Goal: Find specific page/section: Locate a particular part of the current website

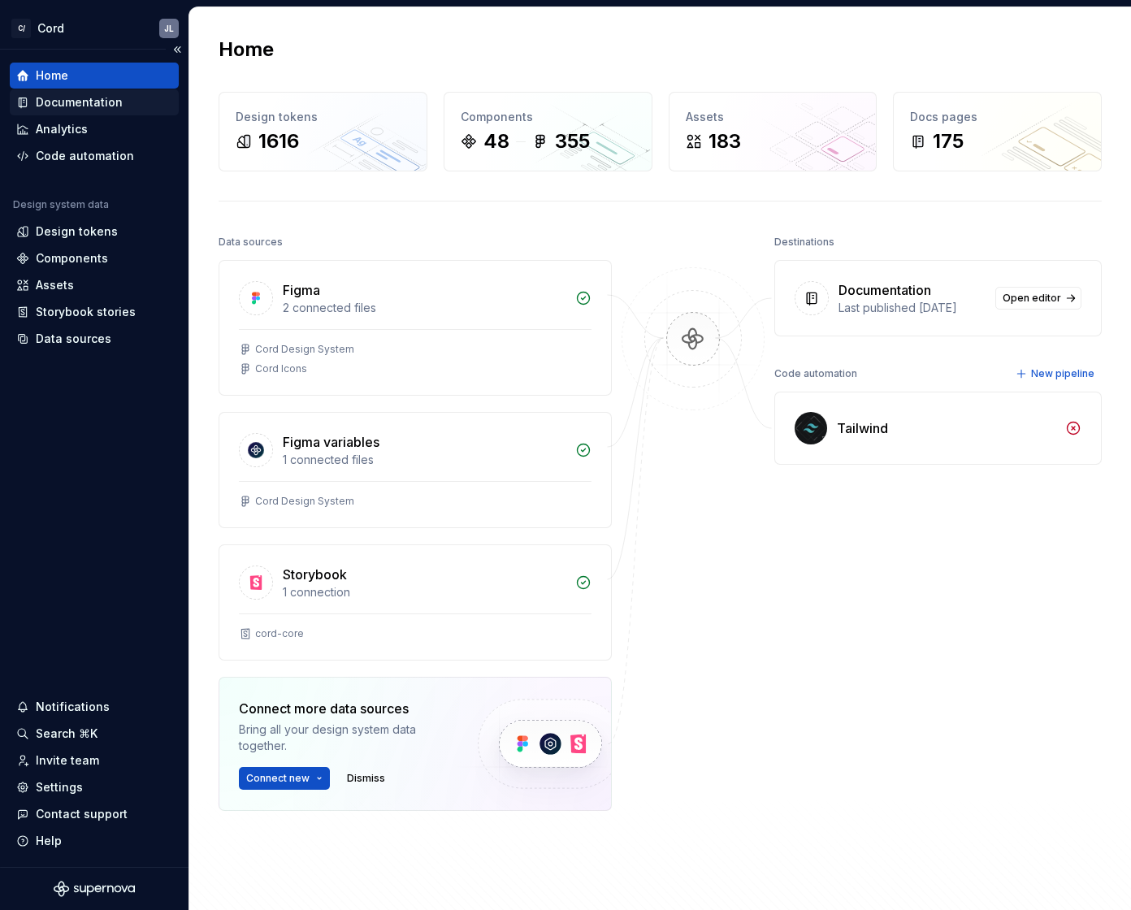
click at [65, 102] on div "Documentation" at bounding box center [79, 102] width 87 height 16
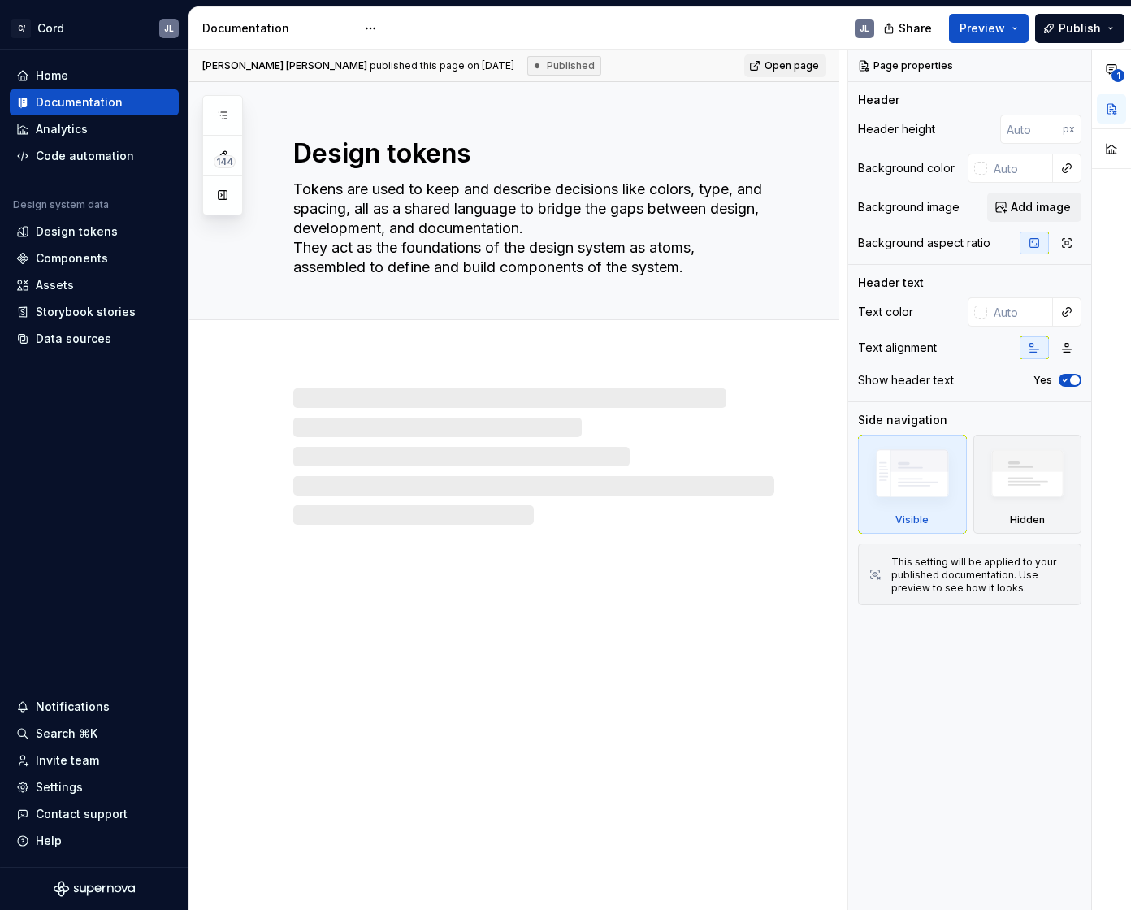
type textarea "*"
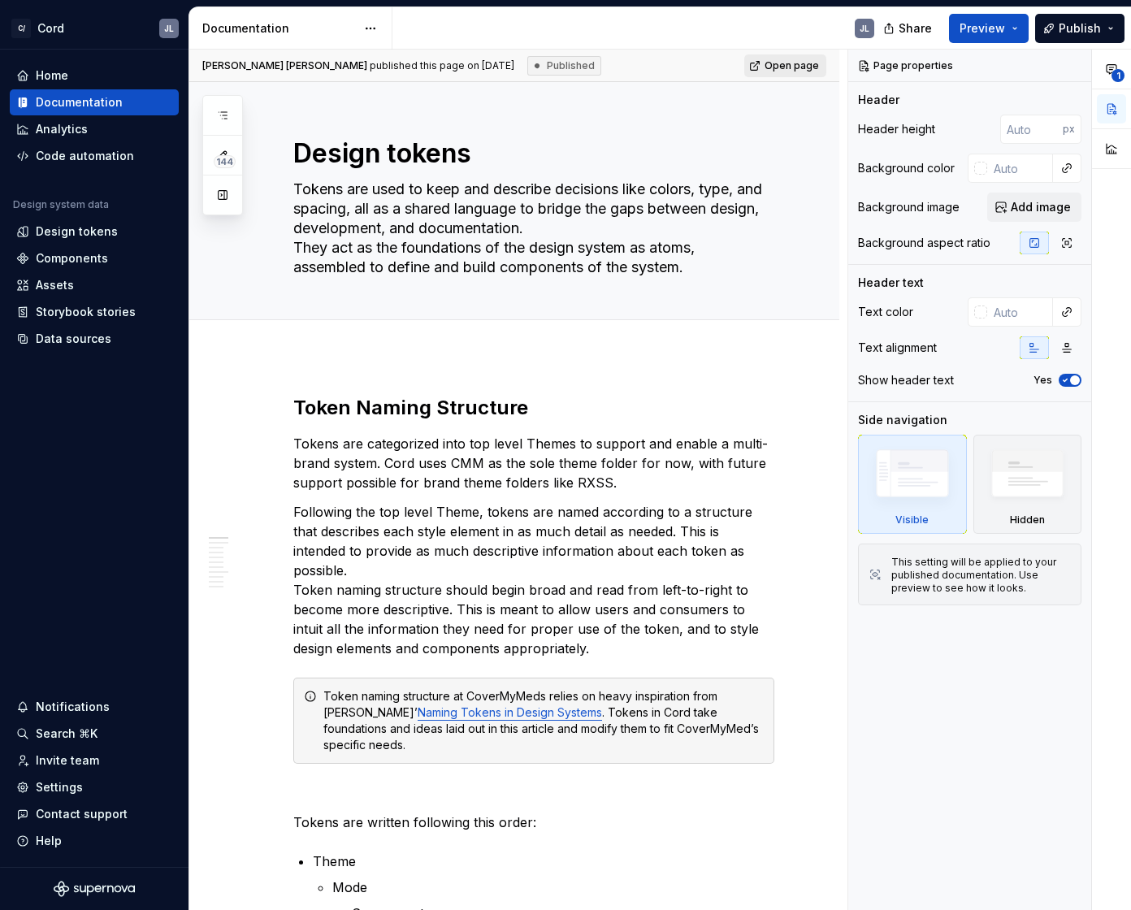
click at [805, 60] on span "Open page" at bounding box center [792, 65] width 54 height 13
